Goal: Obtain resource: Download file/media

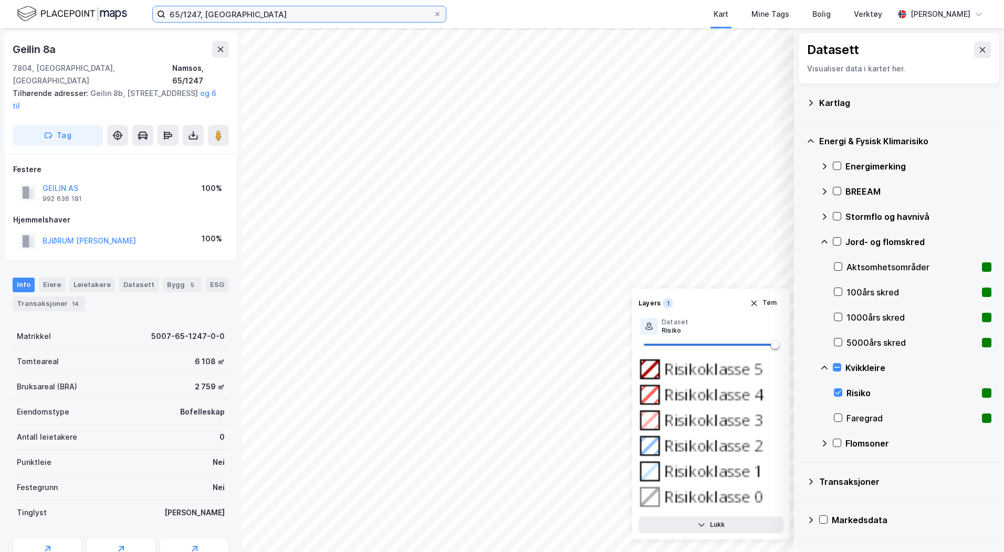
click at [240, 16] on input "65/1247, [GEOGRAPHIC_DATA]" at bounding box center [299, 14] width 268 height 16
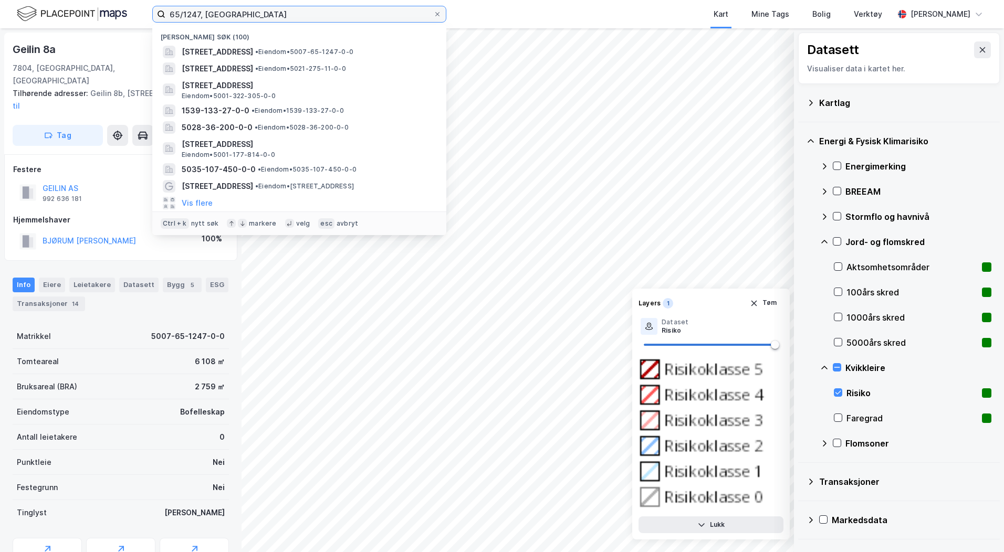
click at [240, 16] on input "65/1247, [GEOGRAPHIC_DATA]" at bounding box center [299, 14] width 268 height 16
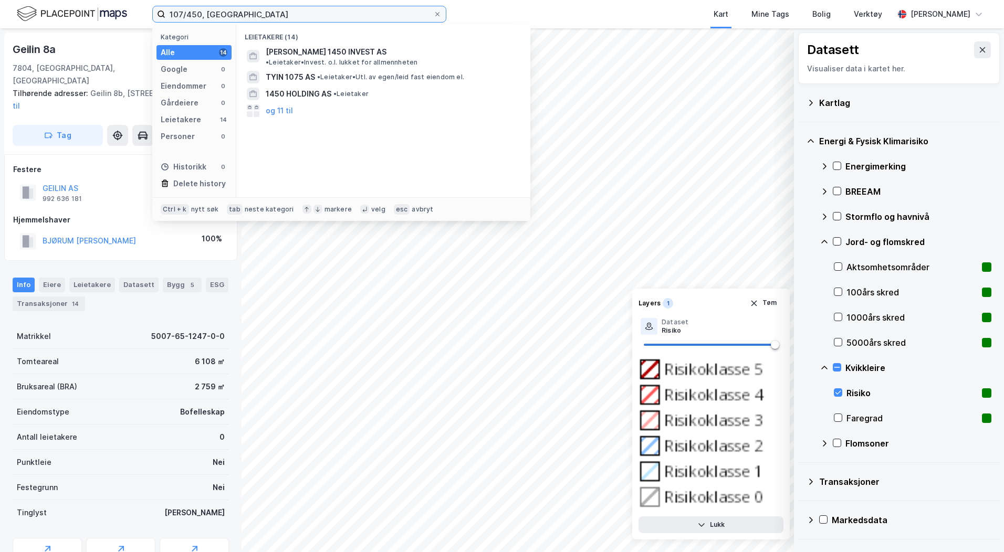
type input "107/450, [GEOGRAPHIC_DATA]"
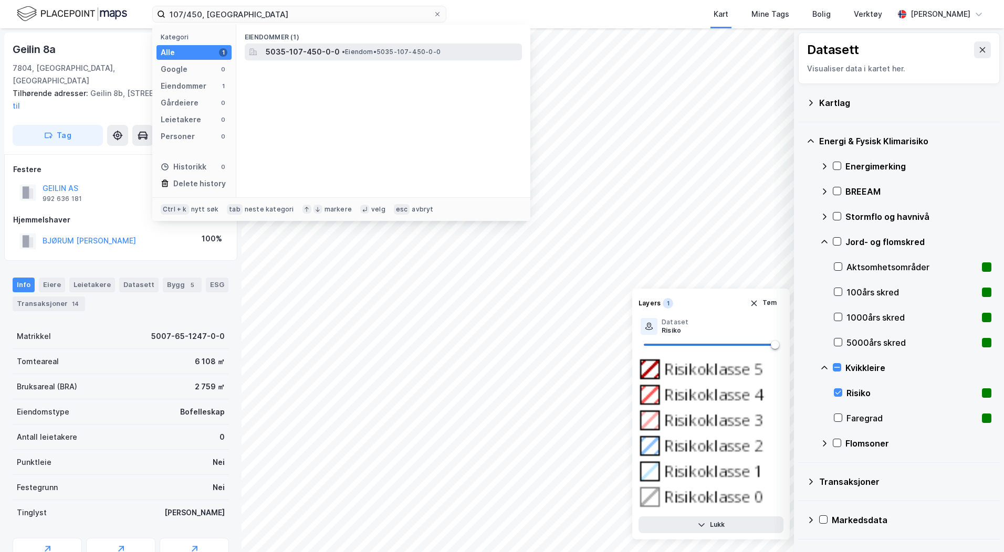
click at [317, 55] on span "5035-107-450-0-0" at bounding box center [303, 52] width 74 height 13
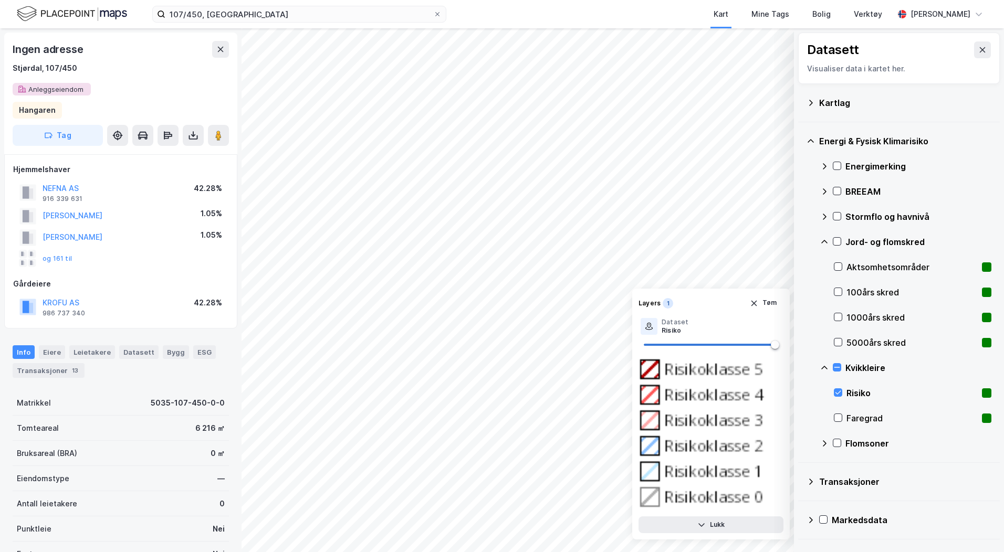
scroll to position [1, 0]
click at [757, 307] on icon "button" at bounding box center [754, 303] width 8 height 8
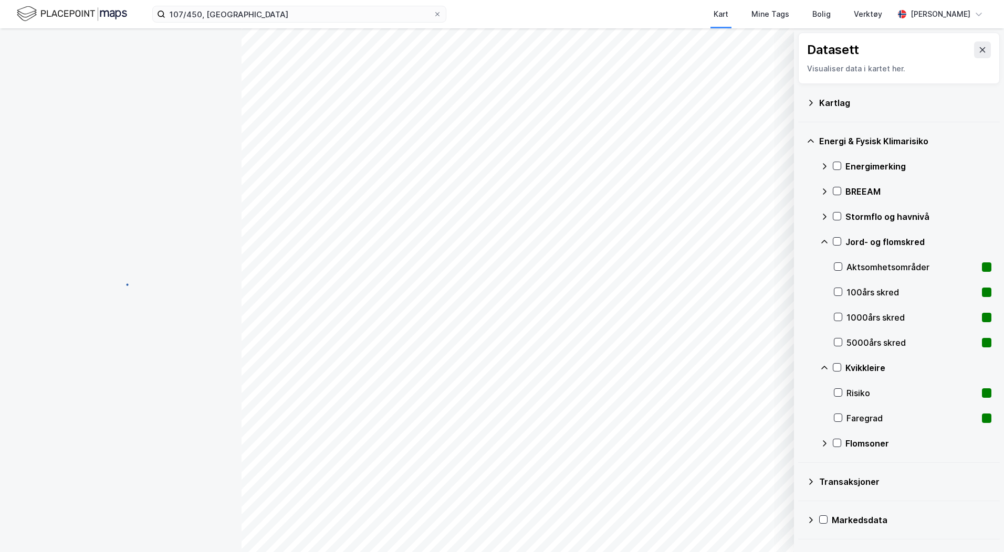
scroll to position [0, 0]
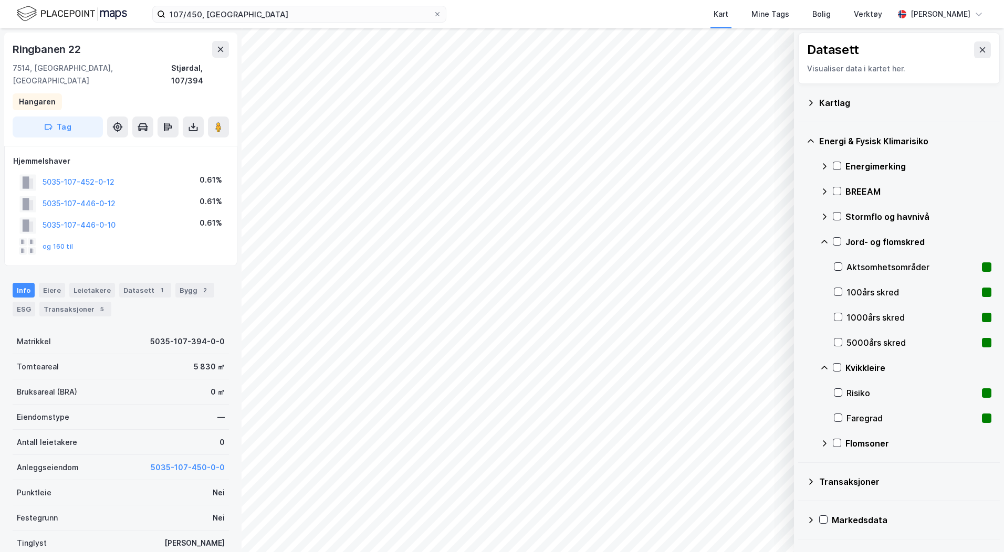
scroll to position [1, 0]
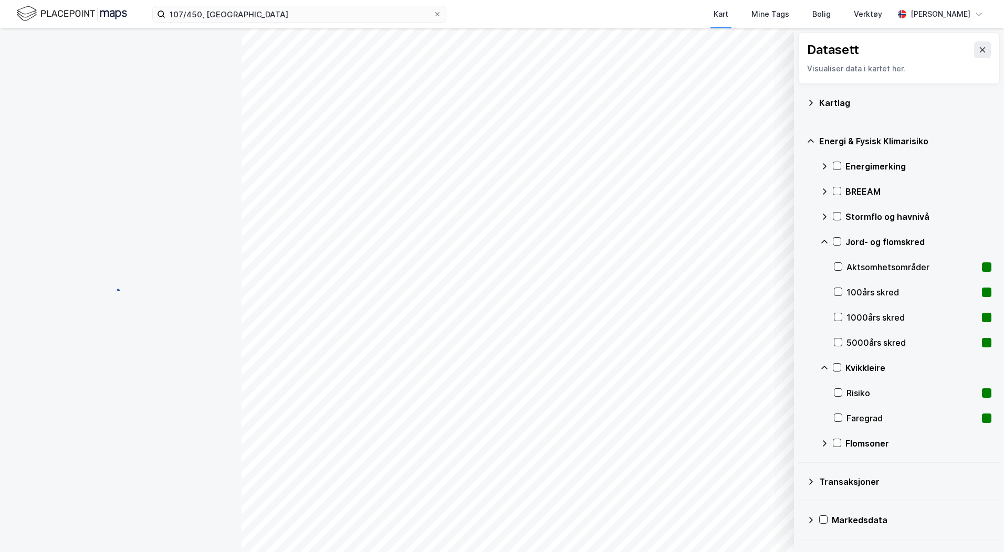
scroll to position [1, 0]
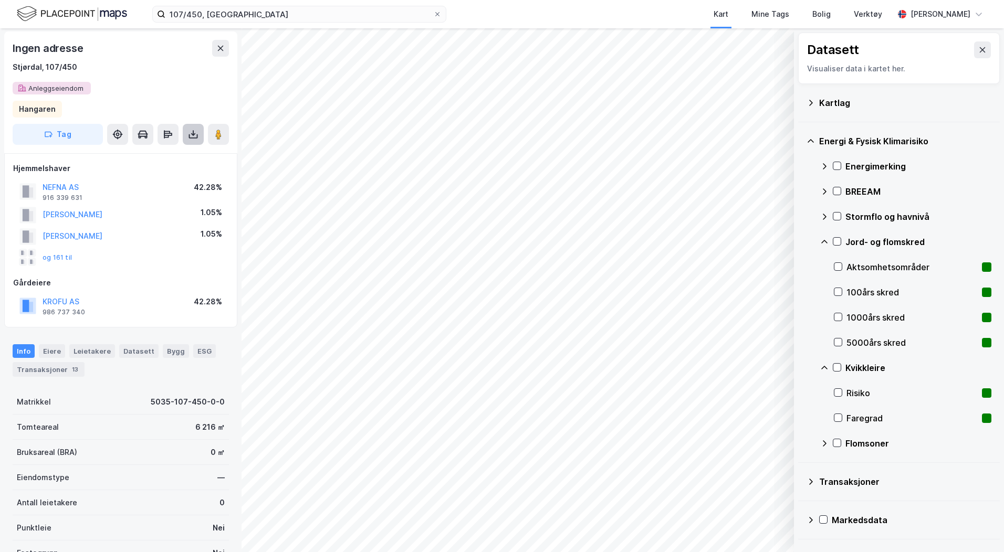
click at [199, 141] on button at bounding box center [193, 134] width 21 height 21
click at [188, 157] on div "Last ned grunnbok" at bounding box center [148, 155] width 112 height 17
